Goal: Task Accomplishment & Management: Manage account settings

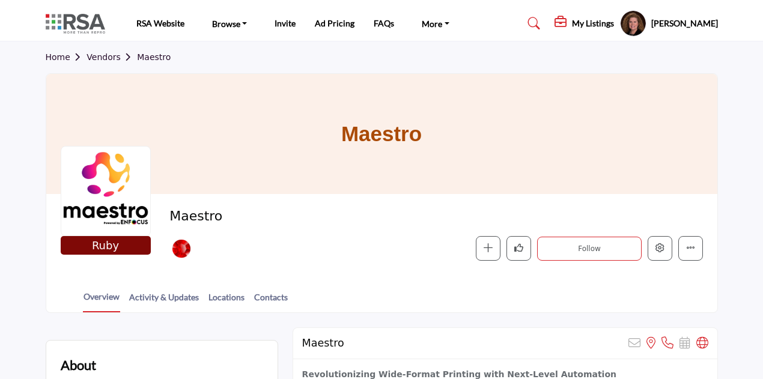
drag, startPoint x: 103, startPoint y: 59, endPoint x: 110, endPoint y: 57, distance: 7.6
click at [103, 59] on link "Vendors" at bounding box center [112, 57] width 50 height 10
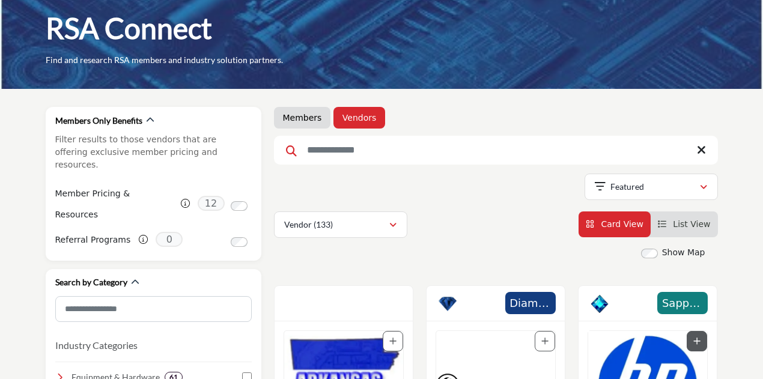
scroll to position [180, 0]
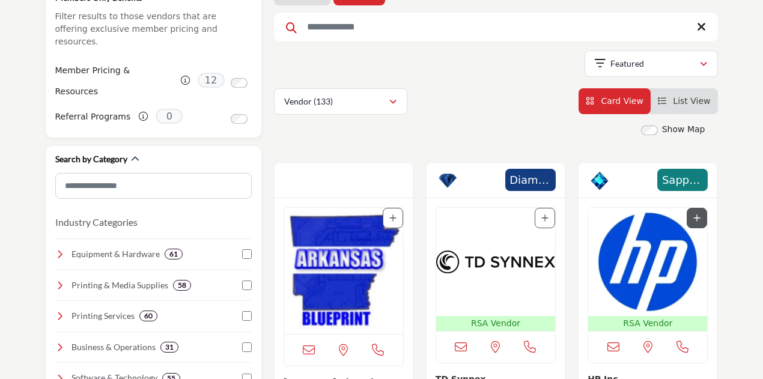
click at [360, 237] on img "Open Listing in new tab" at bounding box center [343, 271] width 119 height 126
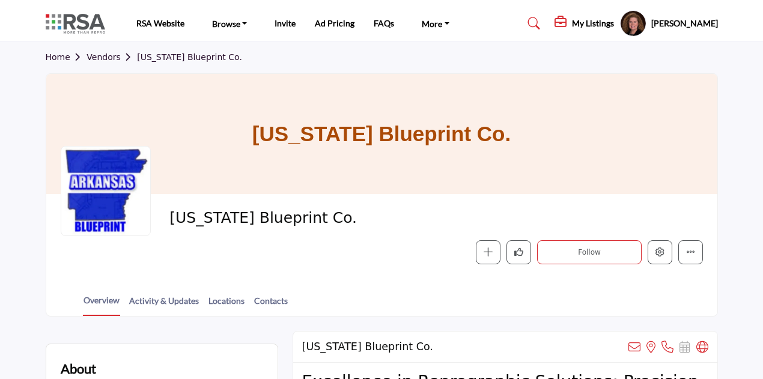
drag, startPoint x: 58, startPoint y: 59, endPoint x: 69, endPoint y: 57, distance: 10.4
click at [58, 58] on link "Home" at bounding box center [66, 57] width 41 height 10
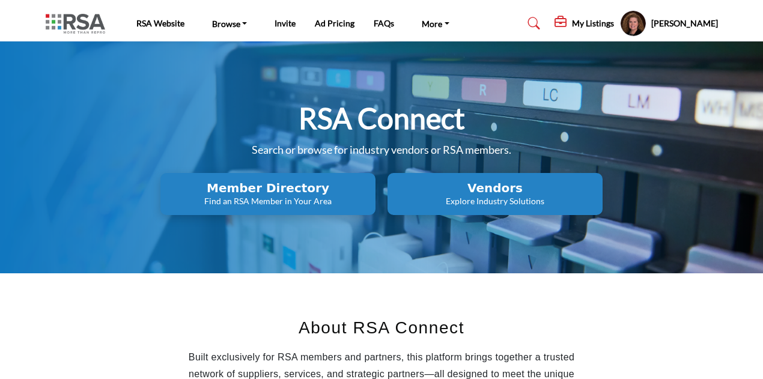
click at [291, 193] on h2 "Member Directory" at bounding box center [268, 188] width 208 height 14
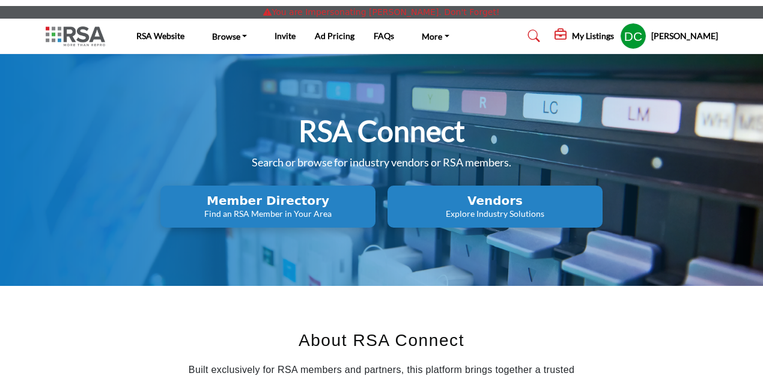
click at [610, 38] on h5 "My Listings" at bounding box center [593, 36] width 42 height 11
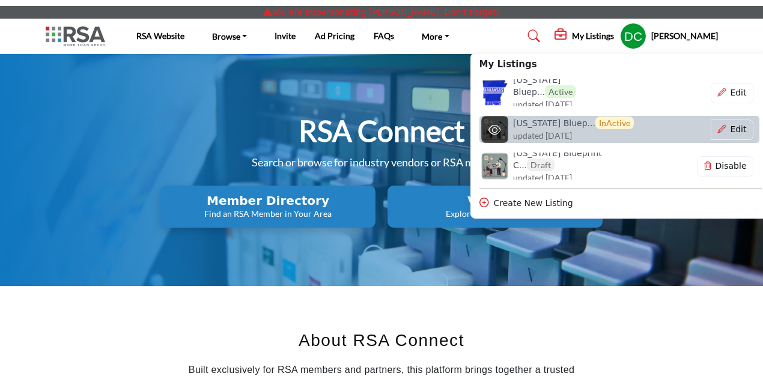
click at [569, 132] on span "updated [DATE]" at bounding box center [542, 135] width 59 height 10
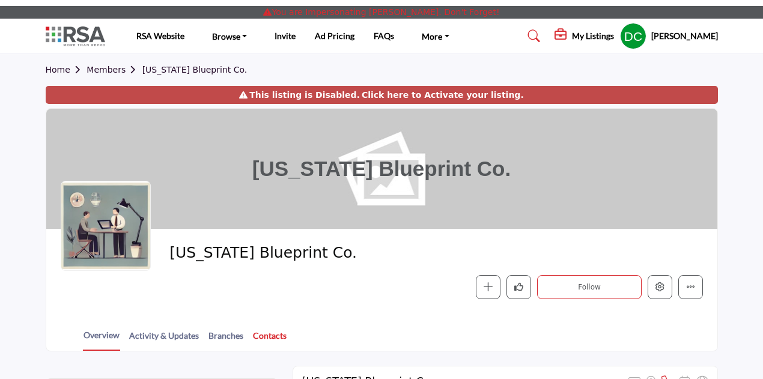
click at [278, 337] on link "Contacts" at bounding box center [269, 339] width 35 height 21
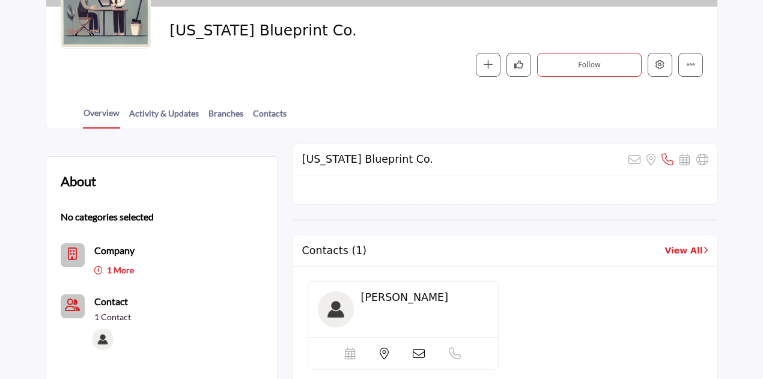
scroll to position [240, 0]
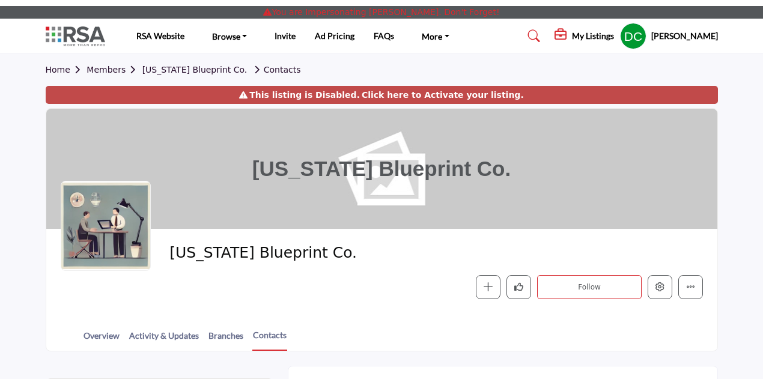
click at [699, 74] on div "Home Members Arkansas Blueprint Co. Contacts" at bounding box center [382, 70] width 672 height 32
click at [600, 34] on h5 "My Listings" at bounding box center [593, 36] width 42 height 11
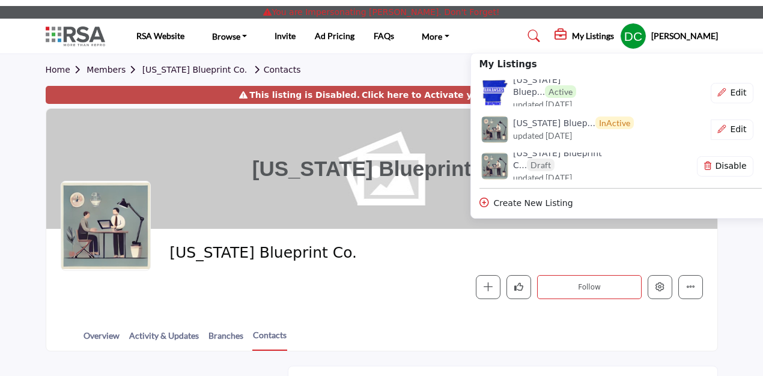
click at [597, 164] on h6 "Arkansas Blueprint C... Draft" at bounding box center [569, 159] width 112 height 23
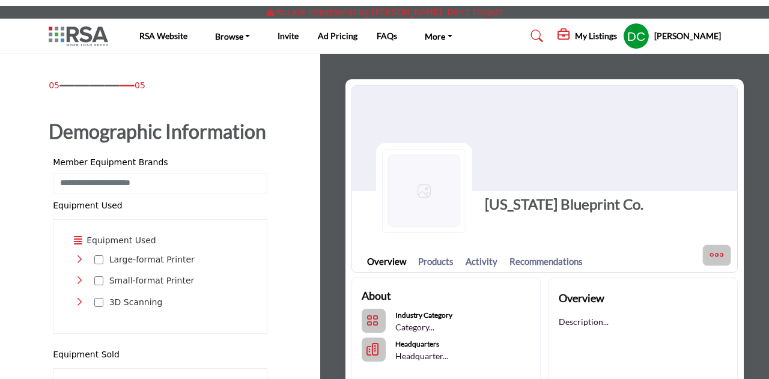
click at [608, 41] on h5 "My Listings" at bounding box center [596, 36] width 42 height 11
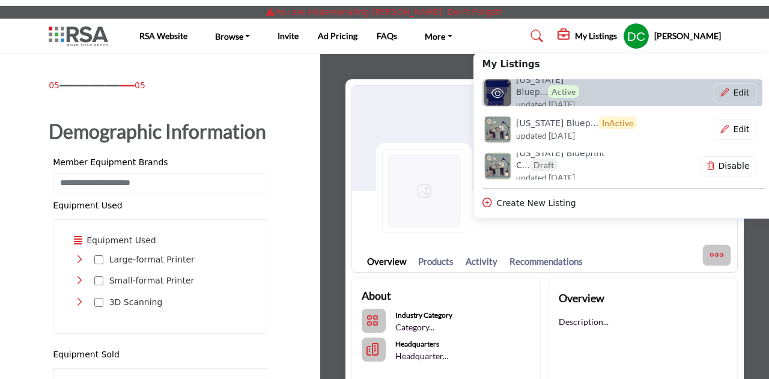
click at [567, 88] on h6 "Arkansas Bluep... Active" at bounding box center [572, 86] width 112 height 23
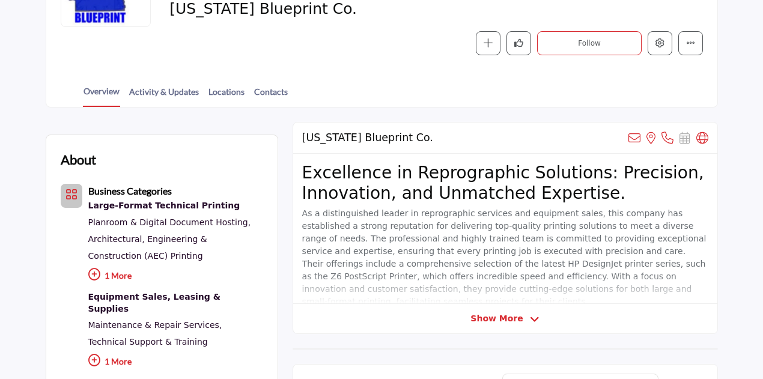
scroll to position [240, 0]
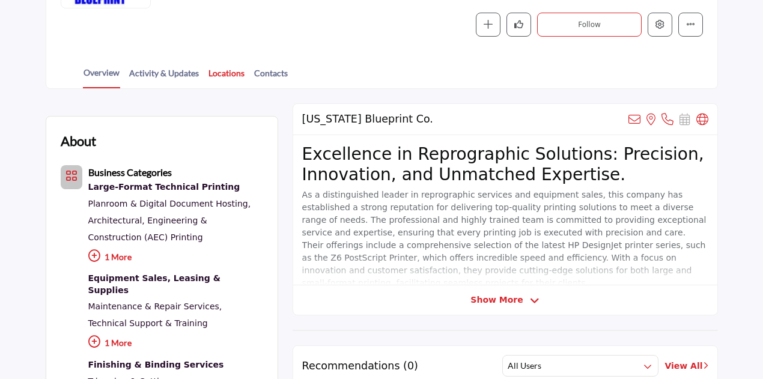
click at [231, 76] on link "Locations" at bounding box center [226, 77] width 37 height 21
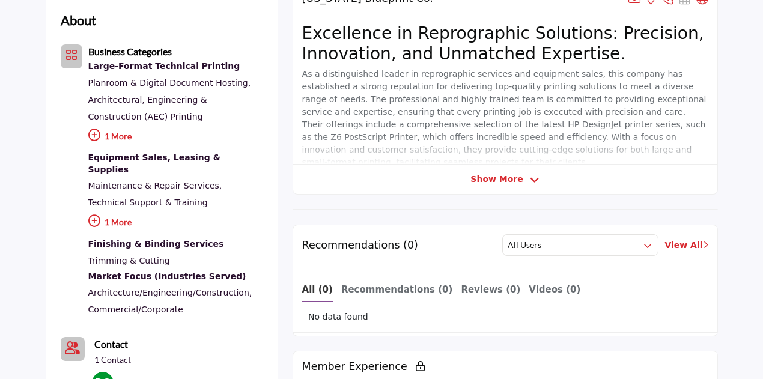
scroll to position [541, 0]
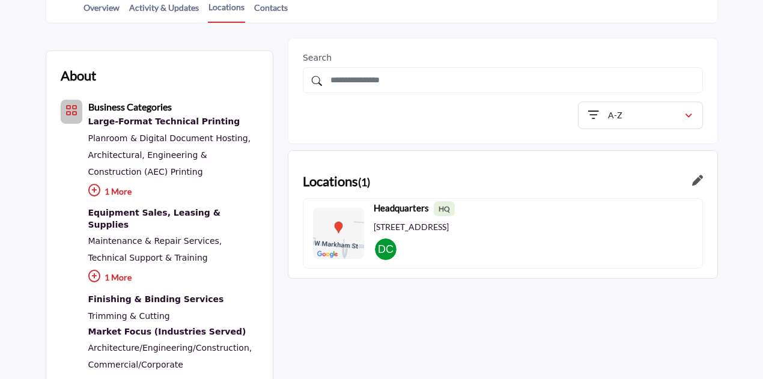
scroll to position [180, 0]
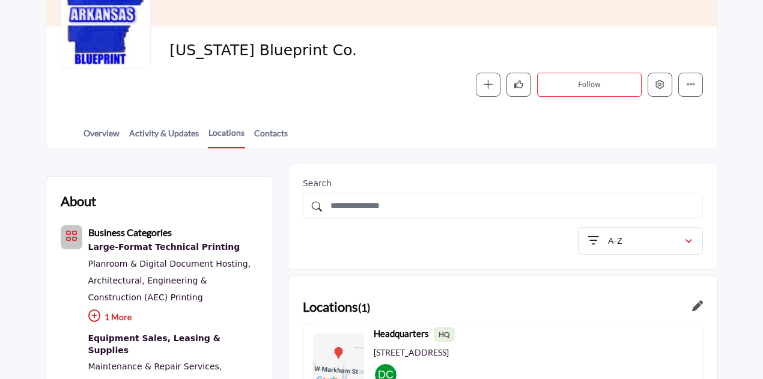
drag, startPoint x: 272, startPoint y: 132, endPoint x: 465, endPoint y: 127, distance: 193.0
click at [272, 132] on link "Contacts" at bounding box center [271, 137] width 35 height 21
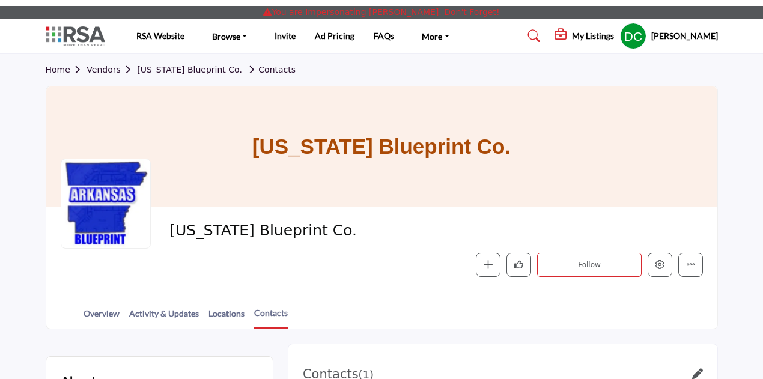
click at [742, 149] on section "Home Vendors [US_STATE] Blueprint Co. Contacts [US_STATE] Blueprint Co. [US_STA…" at bounding box center [381, 191] width 763 height 275
